Goal: Information Seeking & Learning: Learn about a topic

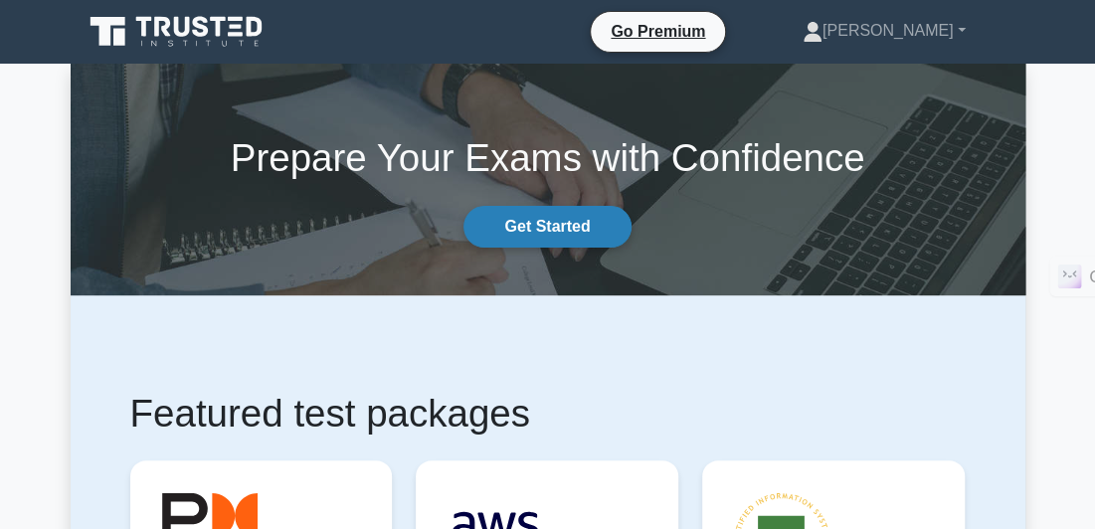
click at [508, 243] on link "Get Started" at bounding box center [547, 227] width 167 height 42
